Goal: Task Accomplishment & Management: Manage account settings

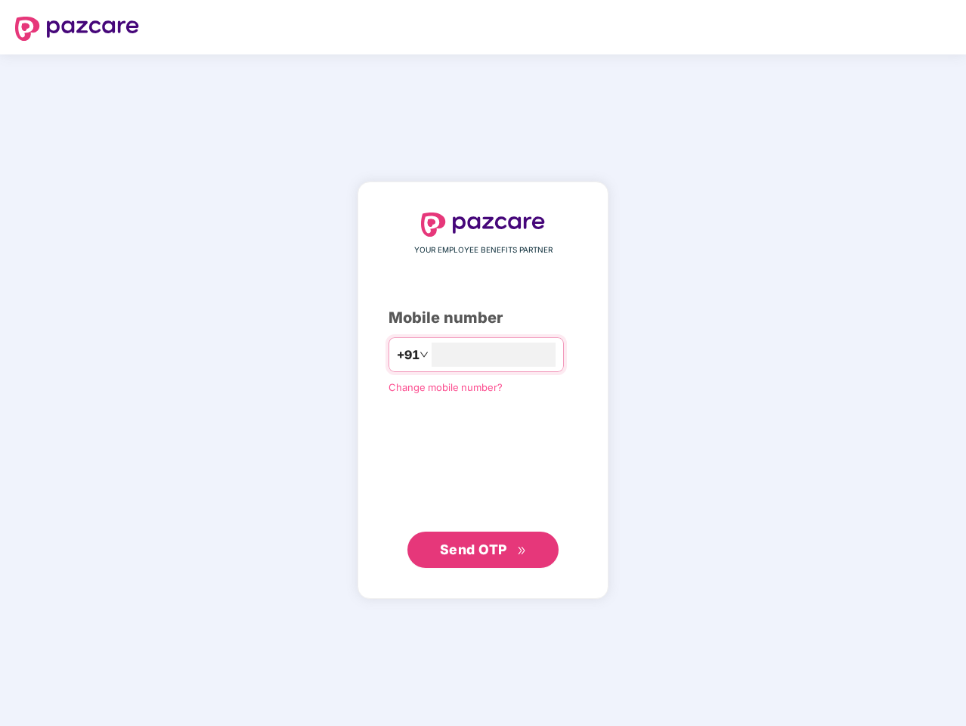
click at [483, 363] on input "number" at bounding box center [494, 354] width 124 height 24
click at [77, 29] on img at bounding box center [77, 29] width 124 height 24
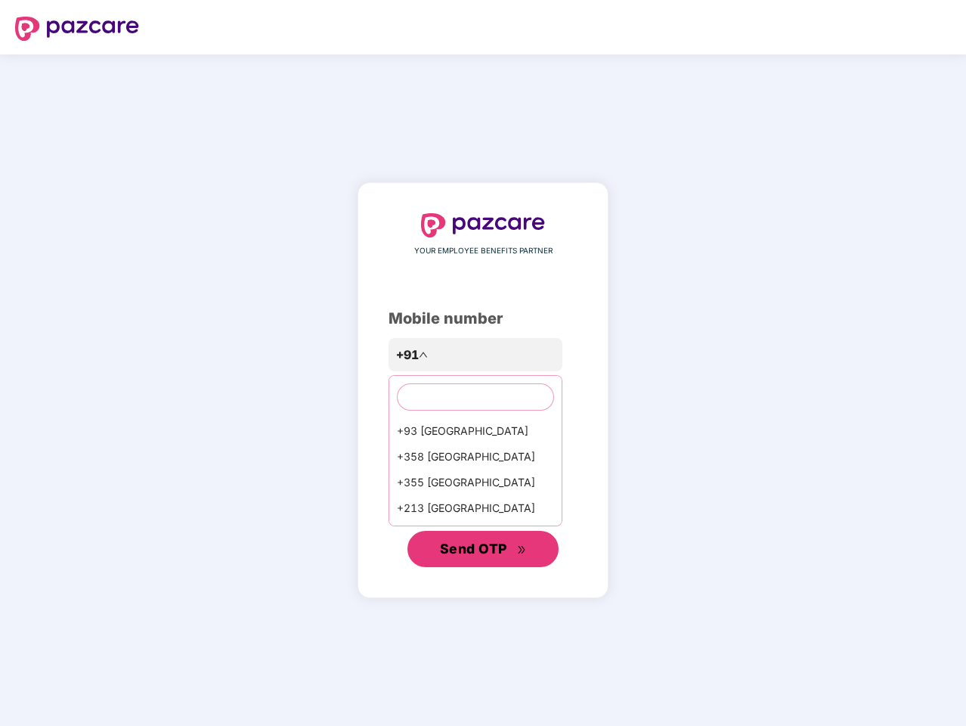
click at [483, 550] on span "Send OTP" at bounding box center [473, 548] width 67 height 16
